Goal: Information Seeking & Learning: Learn about a topic

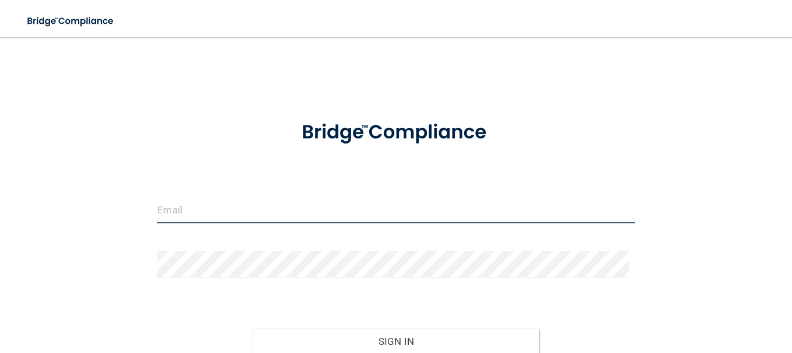
click at [186, 211] on input "email" at bounding box center [395, 210] width 477 height 26
type input "[EMAIL_ADDRESS][DOMAIN_NAME]"
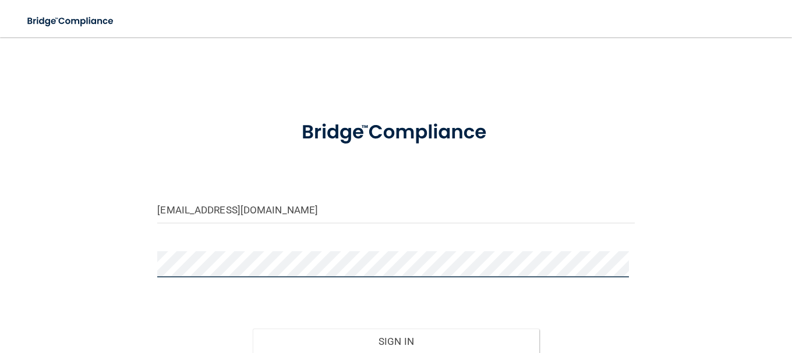
click at [253, 329] on button "Sign In" at bounding box center [396, 342] width 286 height 26
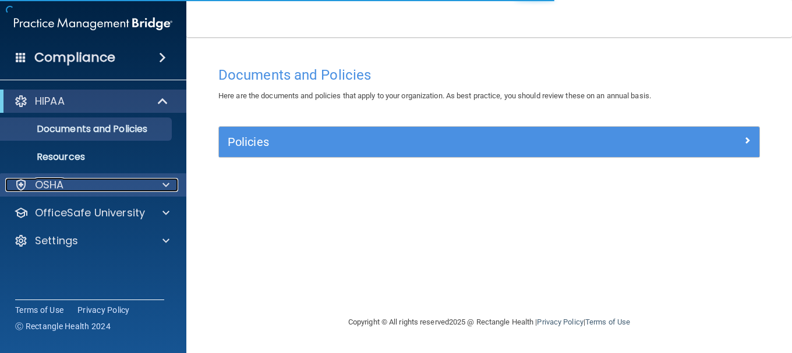
click at [143, 180] on div "OSHA" at bounding box center [77, 185] width 144 height 14
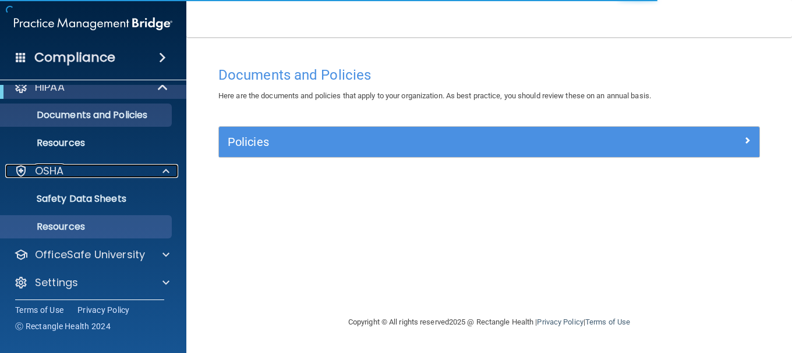
scroll to position [18, 0]
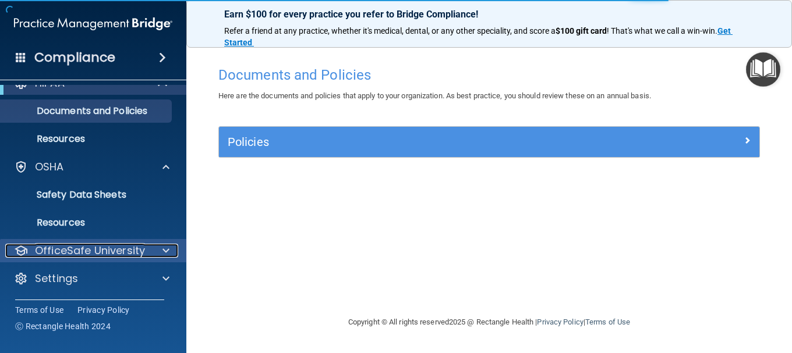
click at [119, 250] on p "OfficeSafe University" at bounding box center [90, 251] width 110 height 14
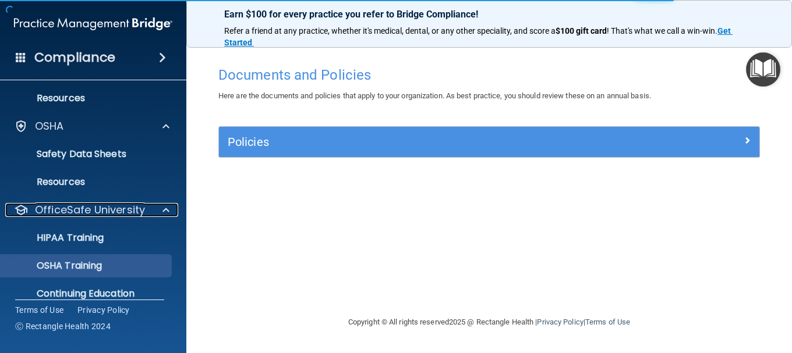
scroll to position [102, 0]
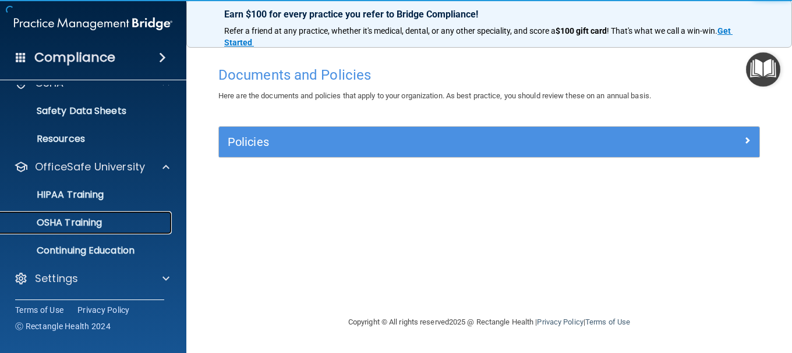
click at [82, 221] on p "OSHA Training" at bounding box center [55, 223] width 94 height 12
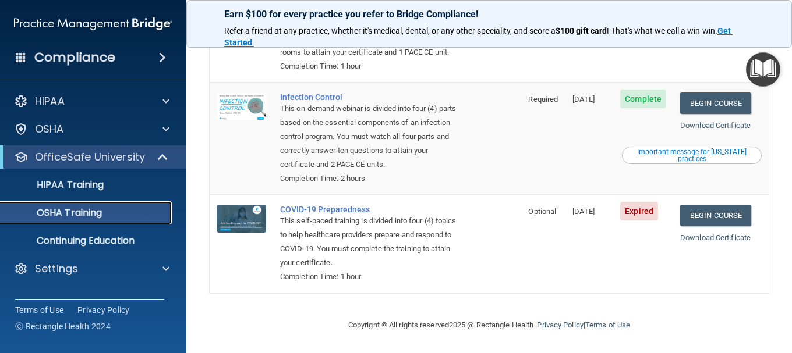
scroll to position [289, 0]
click at [714, 215] on link "Begin Course" at bounding box center [715, 216] width 71 height 22
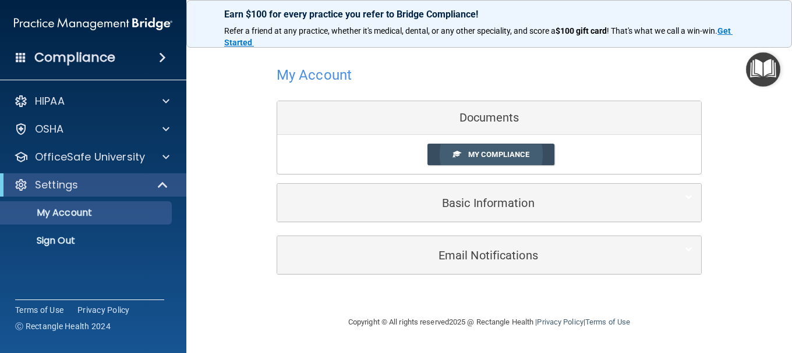
click at [503, 153] on span "My Compliance" at bounding box center [498, 154] width 61 height 9
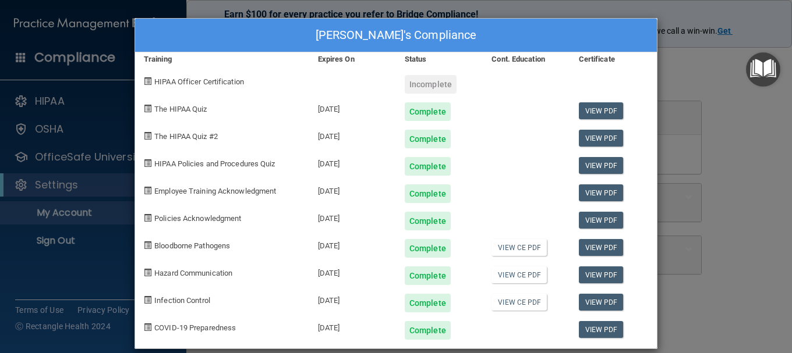
scroll to position [14, 0]
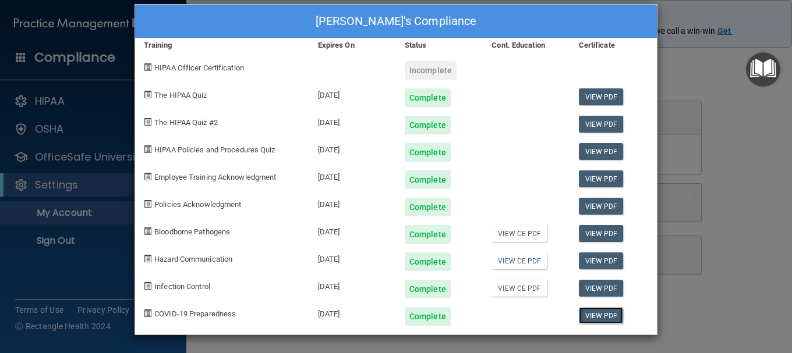
click at [601, 319] on link "View PDF" at bounding box center [601, 315] width 45 height 17
